Goal: Navigation & Orientation: Find specific page/section

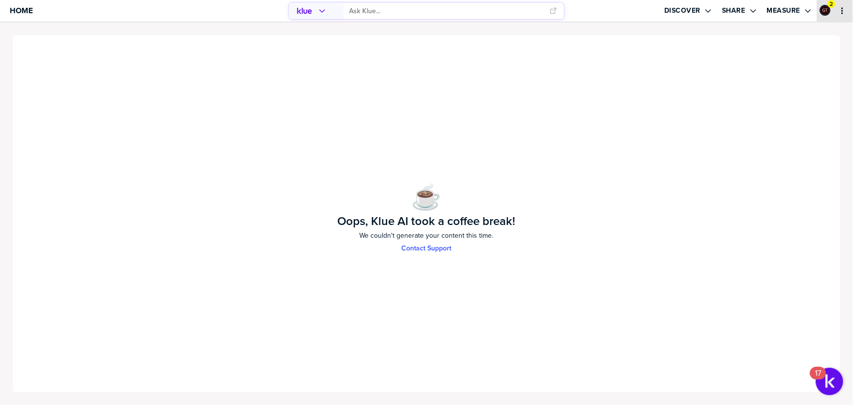
click at [843, 9] on icon "primary" at bounding box center [842, 11] width 8 height 8
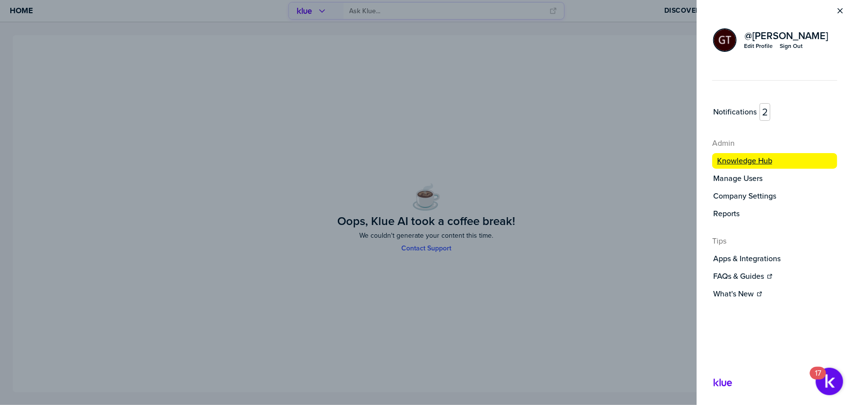
click at [750, 160] on label "Knowledge Hub" at bounding box center [744, 161] width 55 height 10
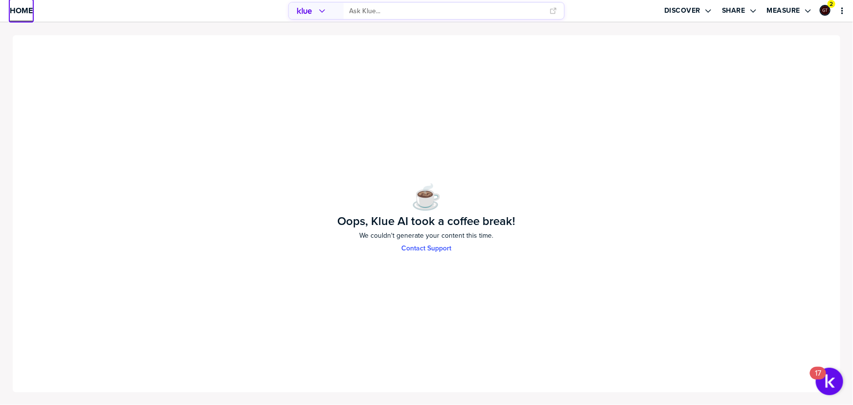
click at [20, 14] on span "Home" at bounding box center [21, 10] width 23 height 8
click at [842, 12] on icon "primary" at bounding box center [842, 11] width 8 height 8
click at [17, 16] on link "Home" at bounding box center [21, 11] width 23 height 22
